Goal: Task Accomplishment & Management: Use online tool/utility

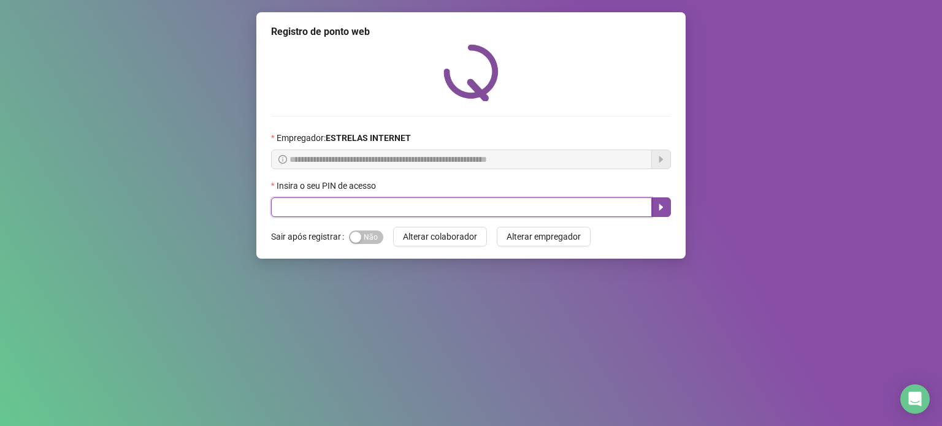
drag, startPoint x: 317, startPoint y: 201, endPoint x: 307, endPoint y: 188, distance: 17.0
click at [317, 200] on input "text" at bounding box center [461, 207] width 381 height 20
type input "*****"
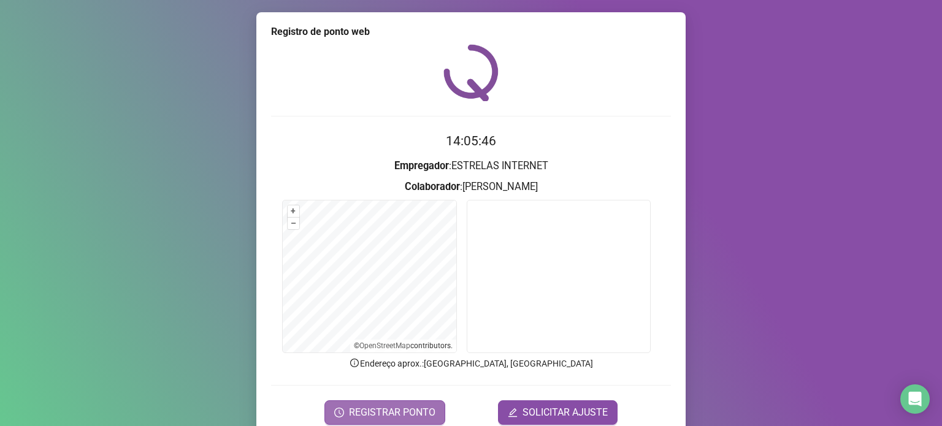
click at [422, 411] on span "REGISTRAR PONTO" at bounding box center [392, 412] width 86 height 15
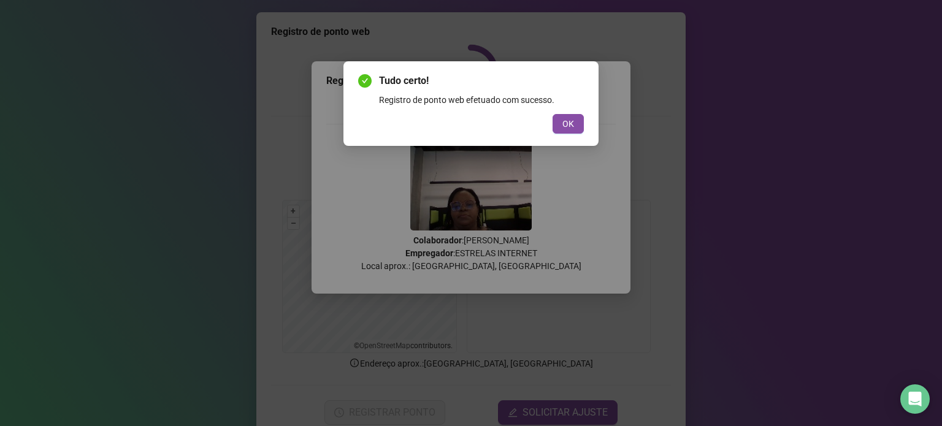
click at [560, 123] on button "OK" at bounding box center [567, 124] width 31 height 20
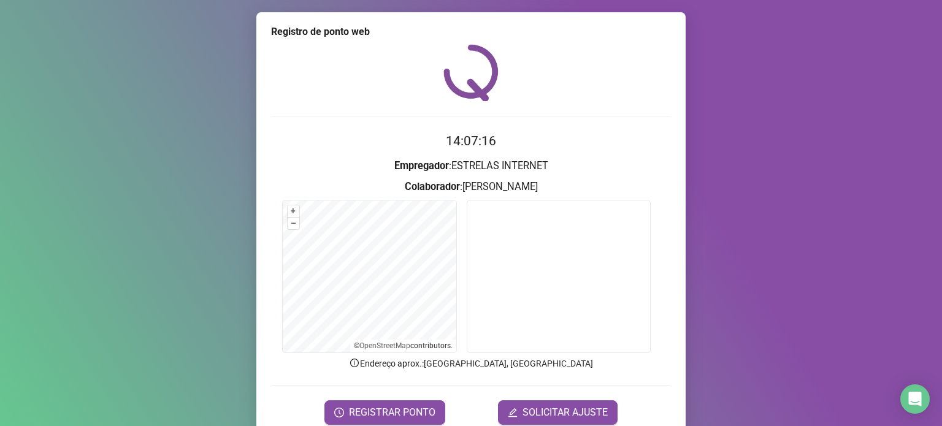
drag, startPoint x: 753, startPoint y: 181, endPoint x: 650, endPoint y: 24, distance: 187.7
click at [753, 179] on div "Registro de ponto web 14:07:16 Empregador : ESTRELAS INTERNET Colaborador : [PE…" at bounding box center [471, 213] width 942 height 426
